Goal: Task Accomplishment & Management: Use online tool/utility

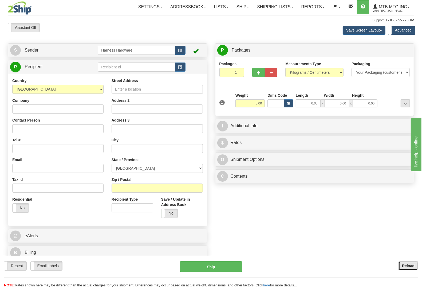
click at [402, 266] on b "Reload" at bounding box center [408, 265] width 13 height 4
click at [122, 66] on input "text" at bounding box center [136, 66] width 77 height 9
type input "AUBS"
type input "9.00"
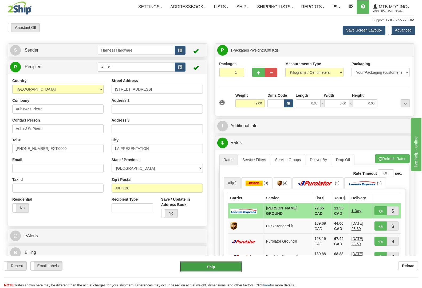
click at [206, 267] on button "Ship" at bounding box center [211, 266] width 62 height 11
type input "DD"
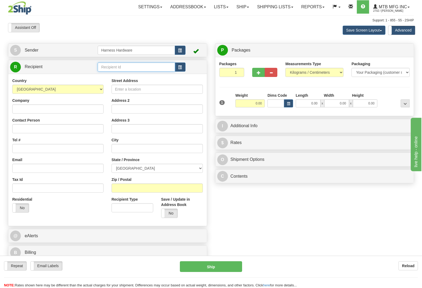
click at [120, 68] on input "text" at bounding box center [136, 66] width 77 height 9
type input "DAVD"
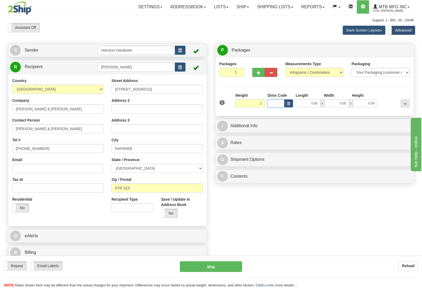
type input "2.00"
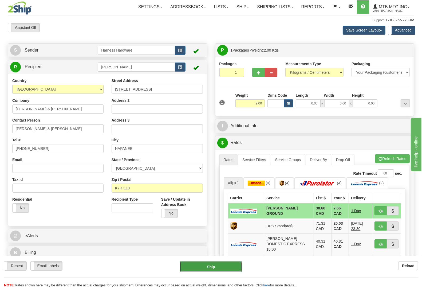
click at [210, 265] on button "Ship" at bounding box center [211, 266] width 62 height 11
type input "DD"
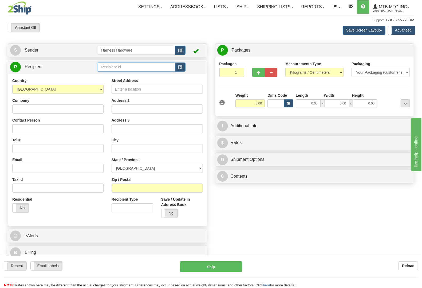
click at [109, 66] on input "text" at bounding box center [136, 66] width 77 height 9
type input "SERD"
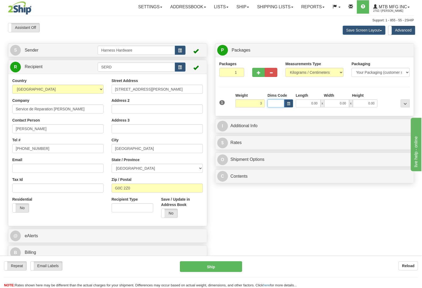
type input "3.00"
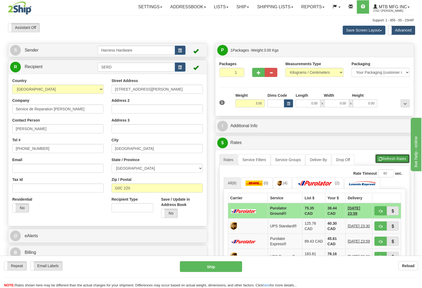
click at [386, 156] on button "Refresh Rates" at bounding box center [392, 158] width 34 height 9
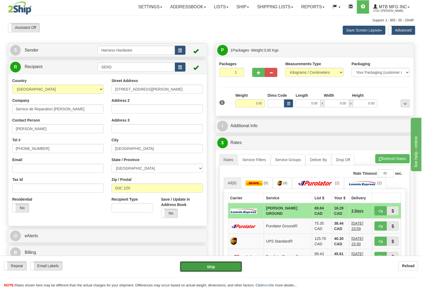
click at [217, 265] on button "Ship" at bounding box center [211, 266] width 62 height 11
type input "DD"
